Goal: Check status: Check status

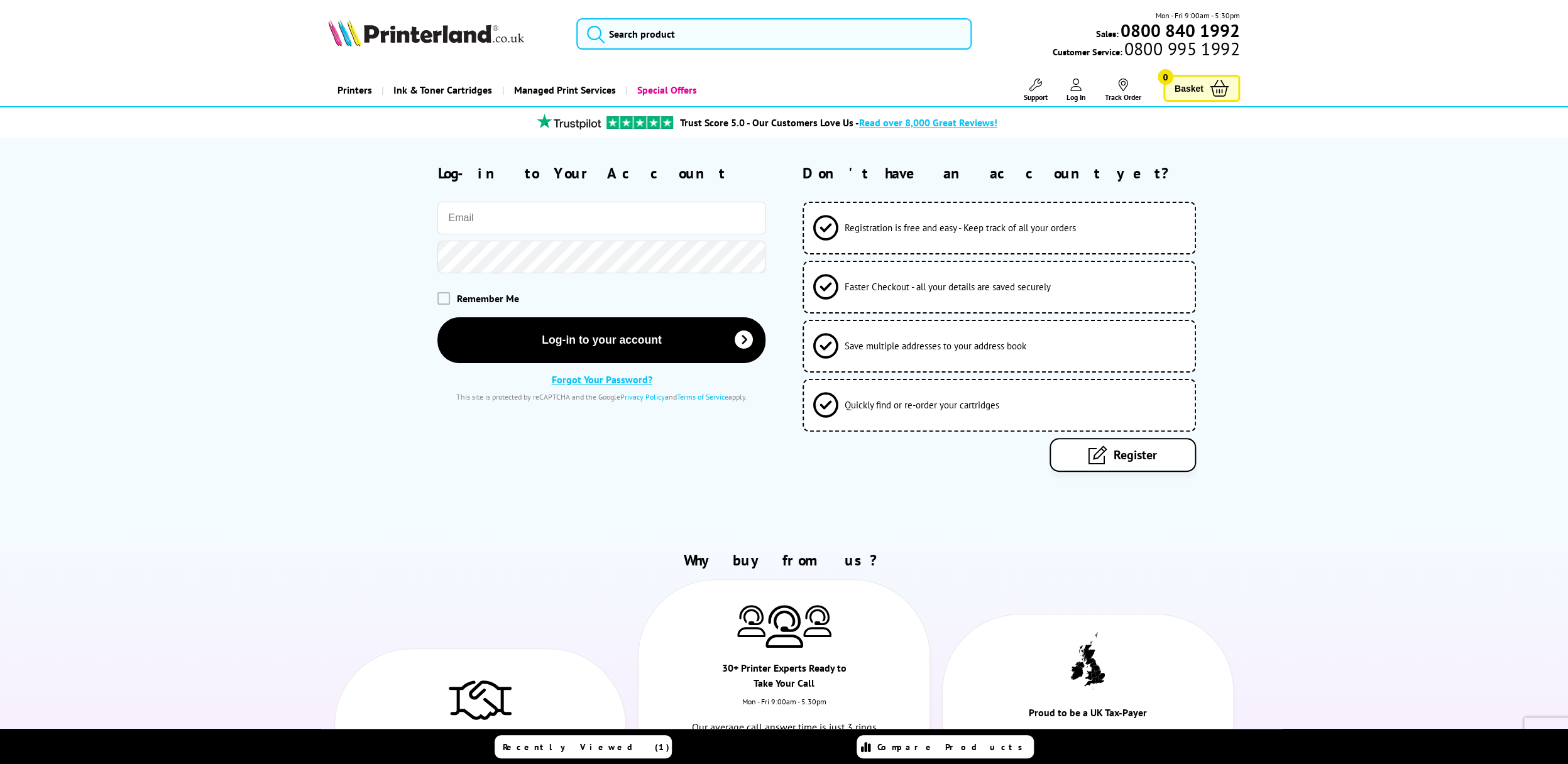
click at [533, 219] on input "email" at bounding box center [601, 218] width 328 height 33
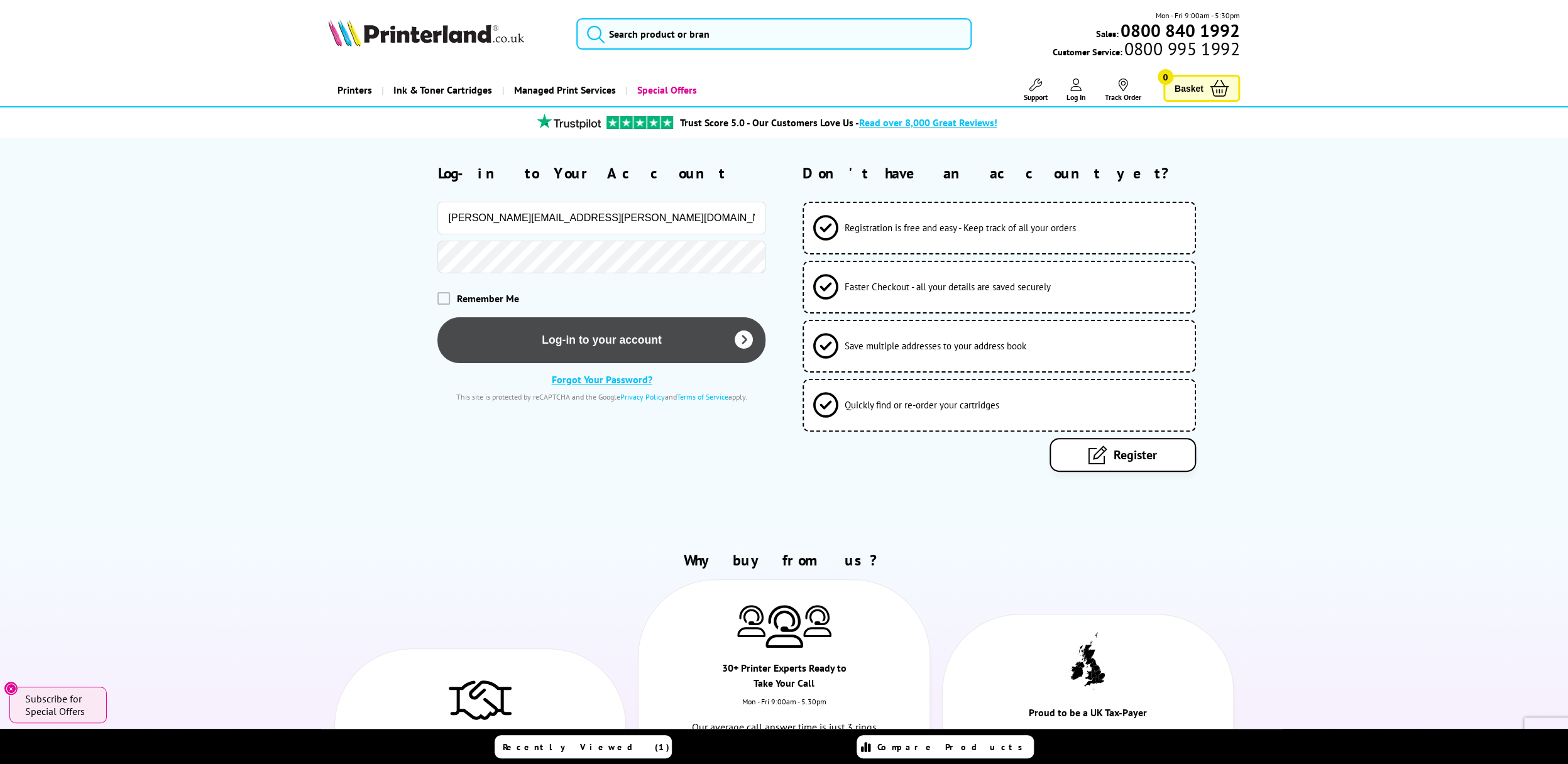
type input "[PERSON_NAME][EMAIL_ADDRESS][PERSON_NAME][DOMAIN_NAME]"
click at [584, 334] on button "Log-in to your account" at bounding box center [601, 340] width 328 height 46
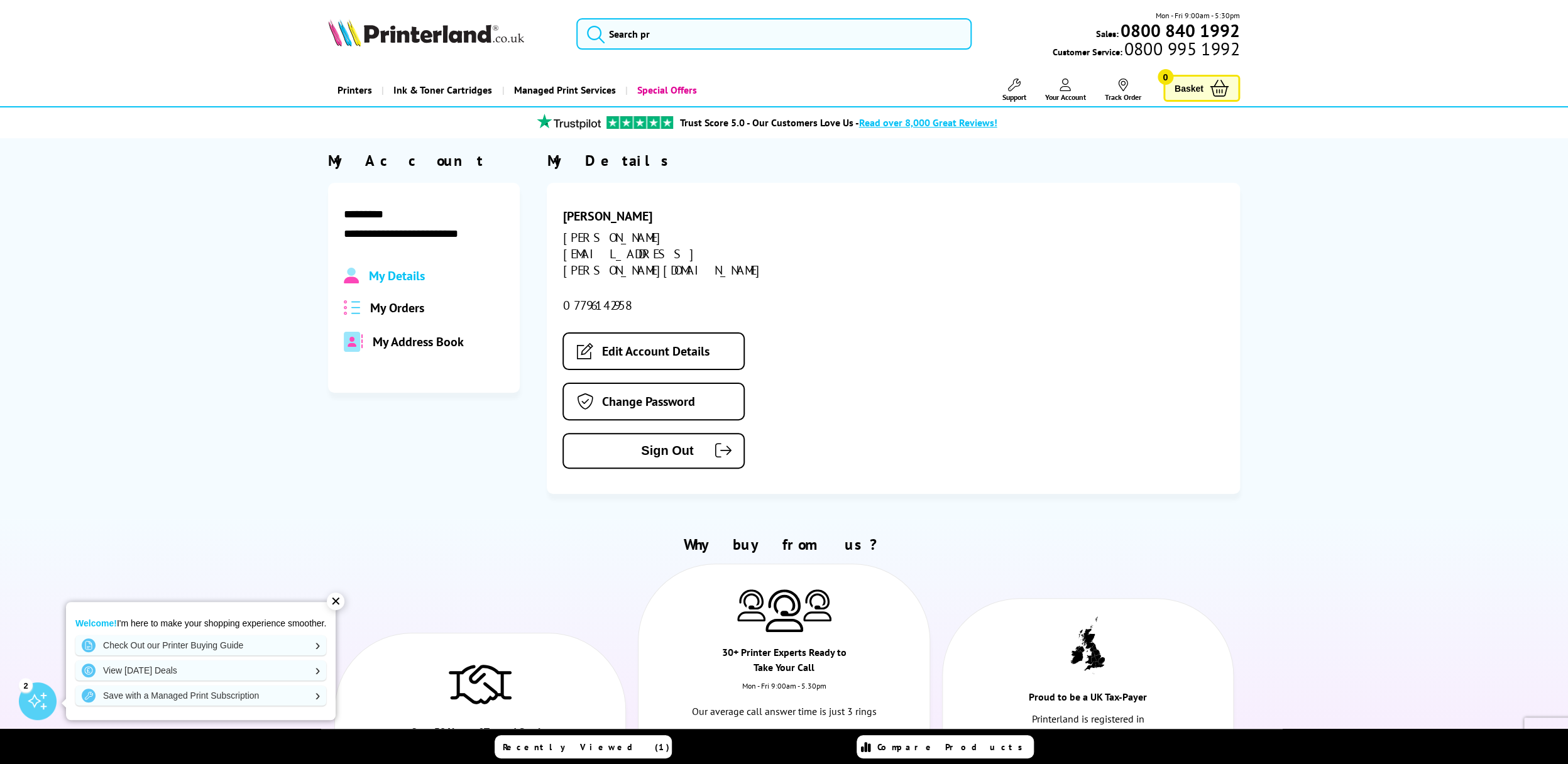
click at [395, 309] on span "My Orders" at bounding box center [397, 308] width 54 height 16
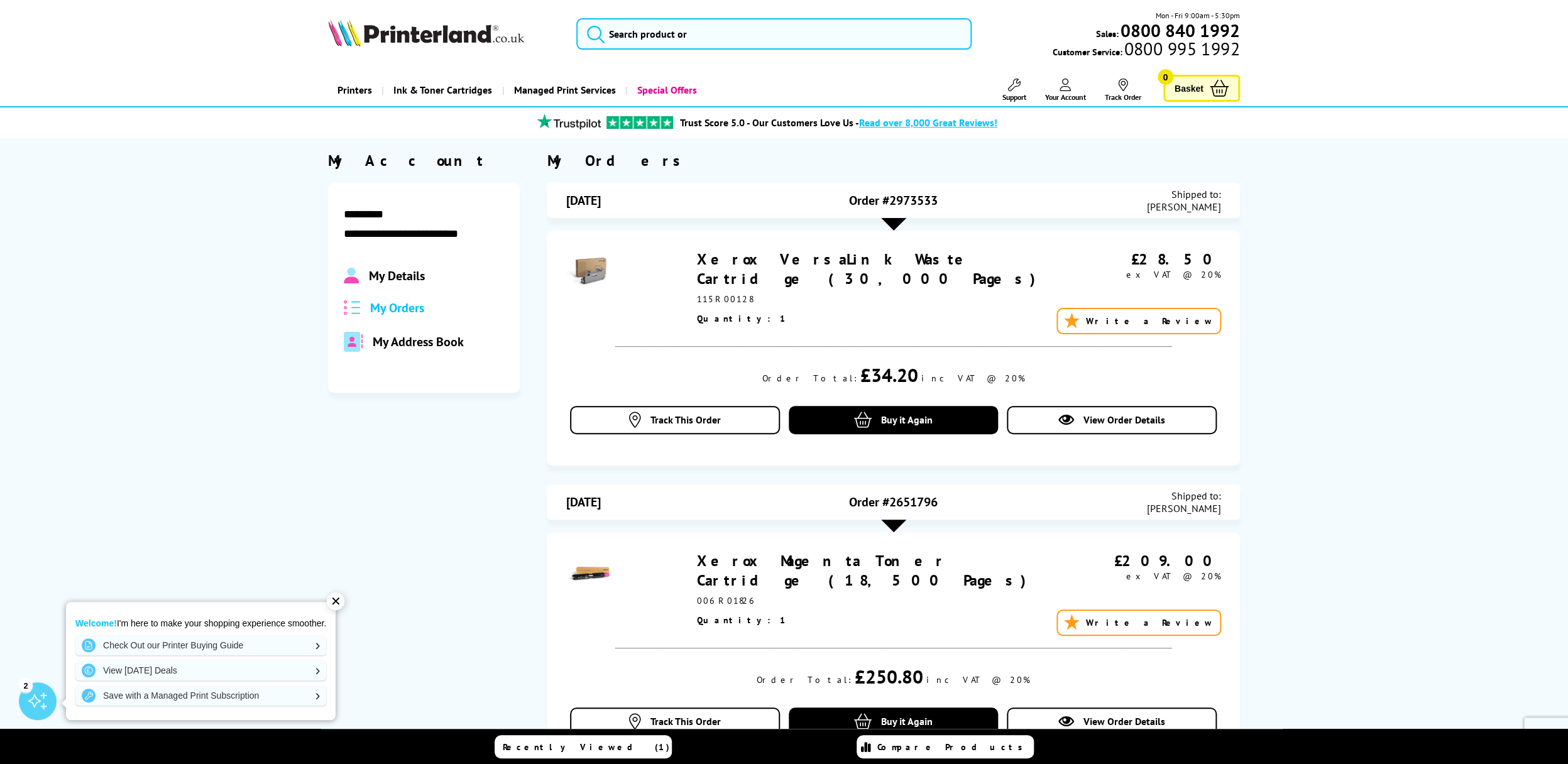
scroll to position [20, 0]
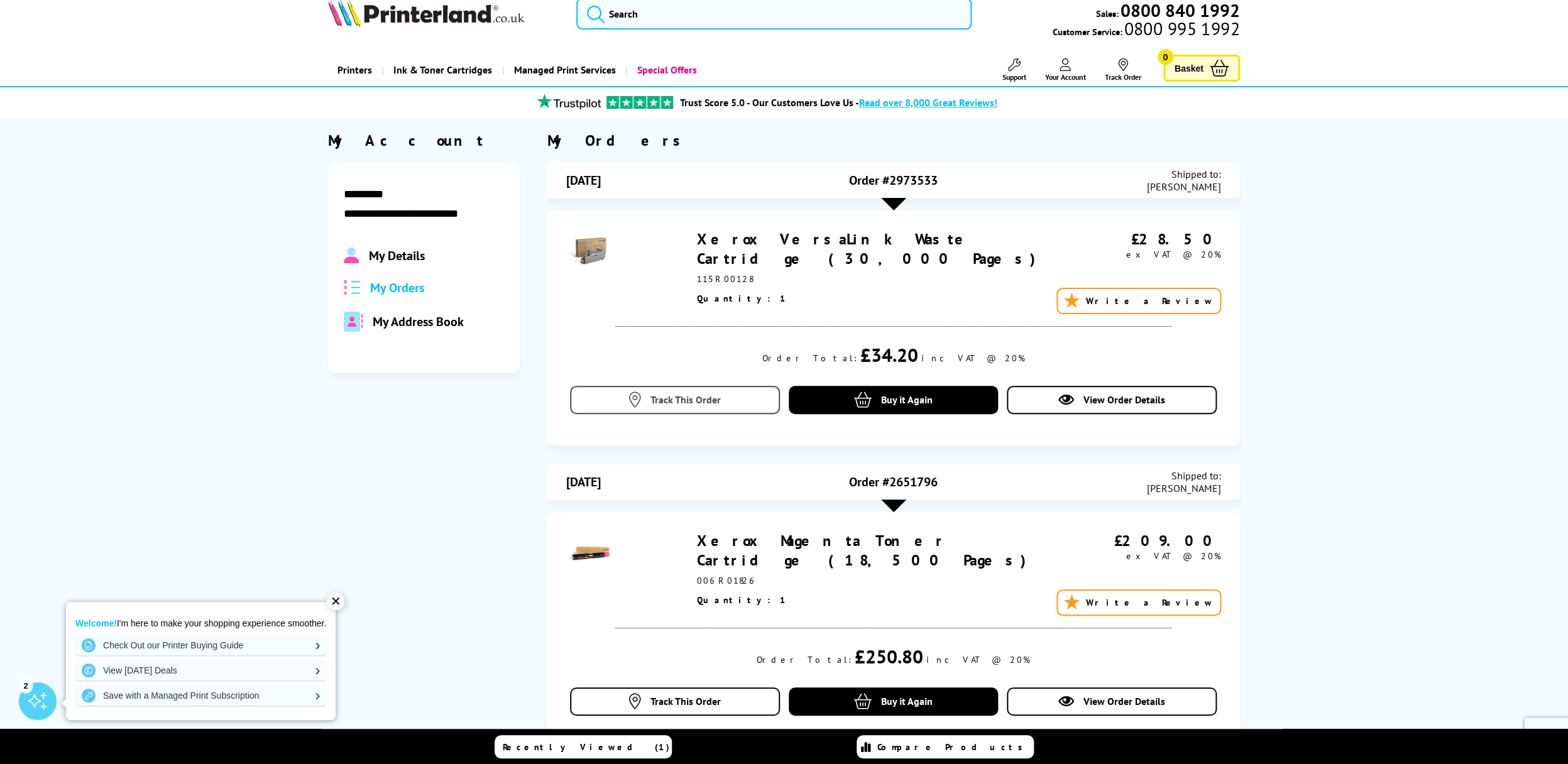
click at [687, 404] on span "Track This Order" at bounding box center [686, 400] width 71 height 13
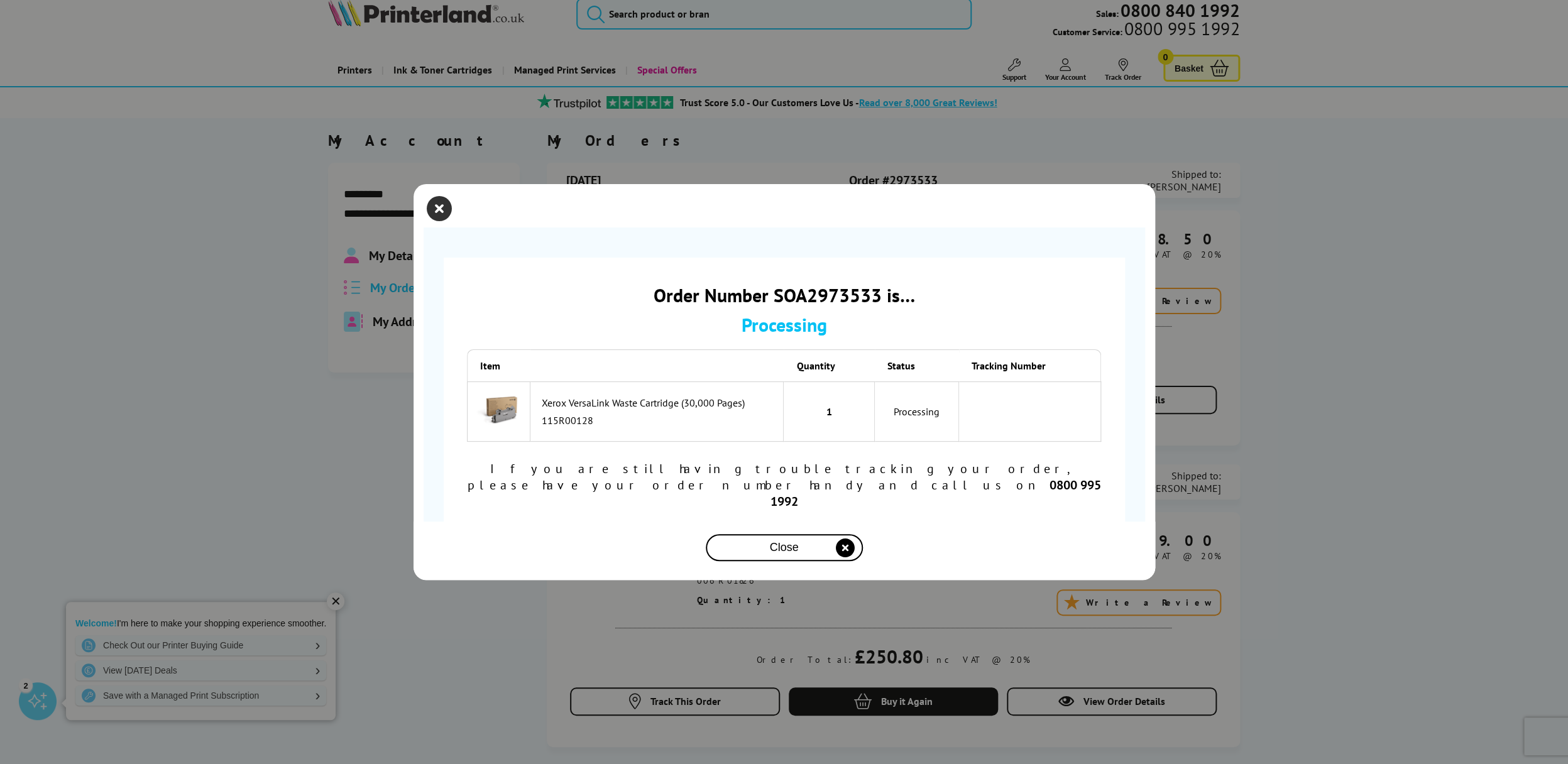
click at [433, 217] on icon "close modal" at bounding box center [439, 208] width 25 height 25
